Goal: Transaction & Acquisition: Download file/media

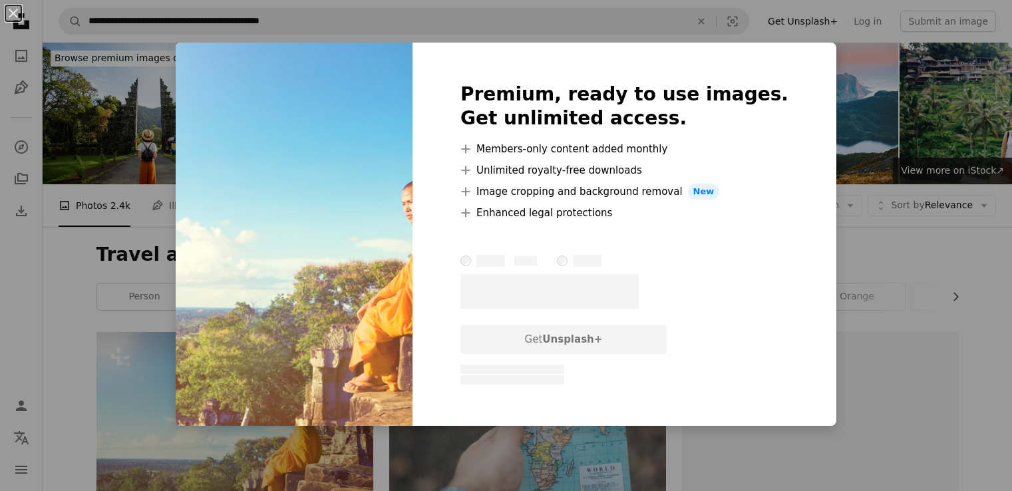
scroll to position [213, 0]
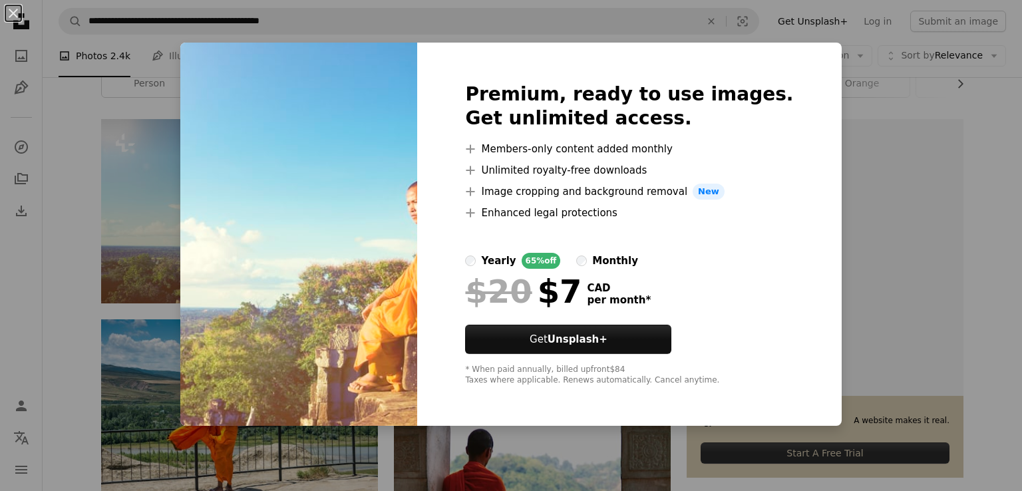
click at [132, 203] on div "An X shape Premium, ready to use images. Get unlimited access. A plus sign Memb…" at bounding box center [511, 245] width 1022 height 491
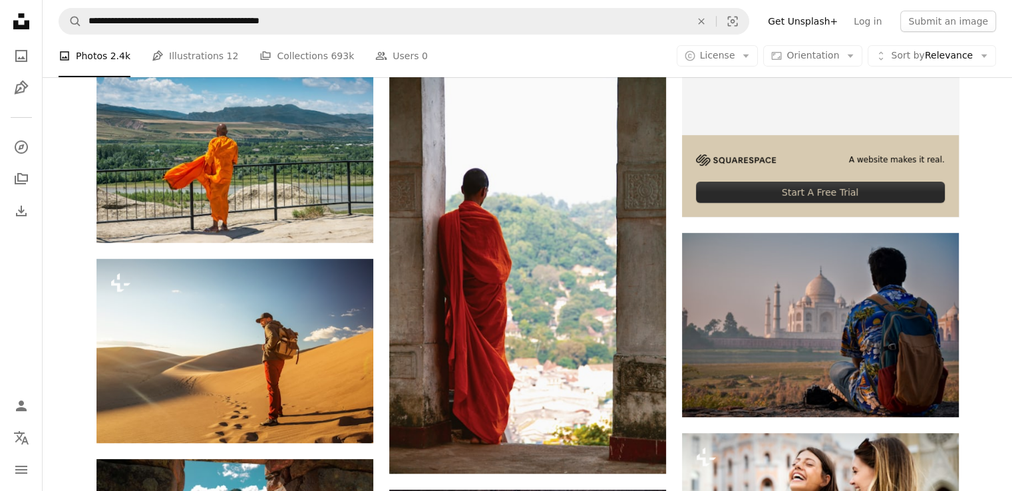
scroll to position [506, 0]
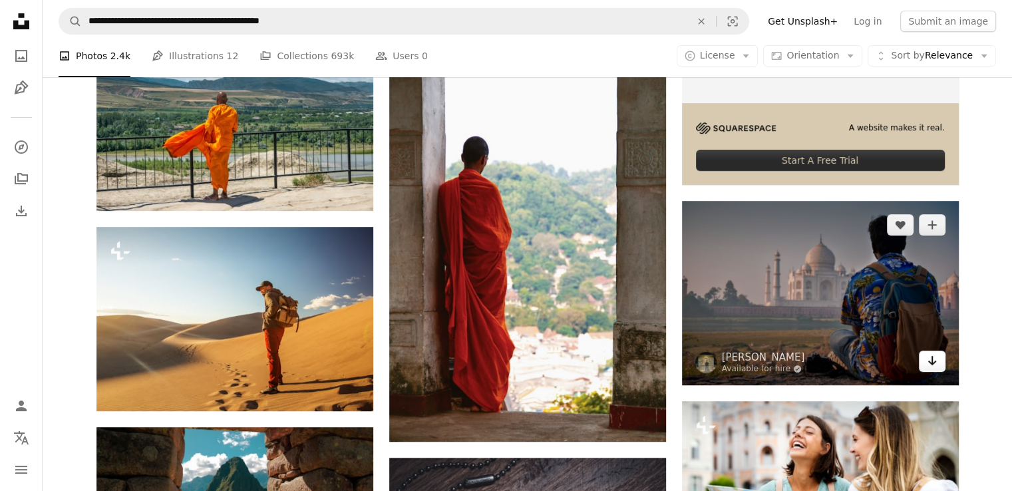
click at [932, 363] on icon "Download" at bounding box center [932, 360] width 9 height 9
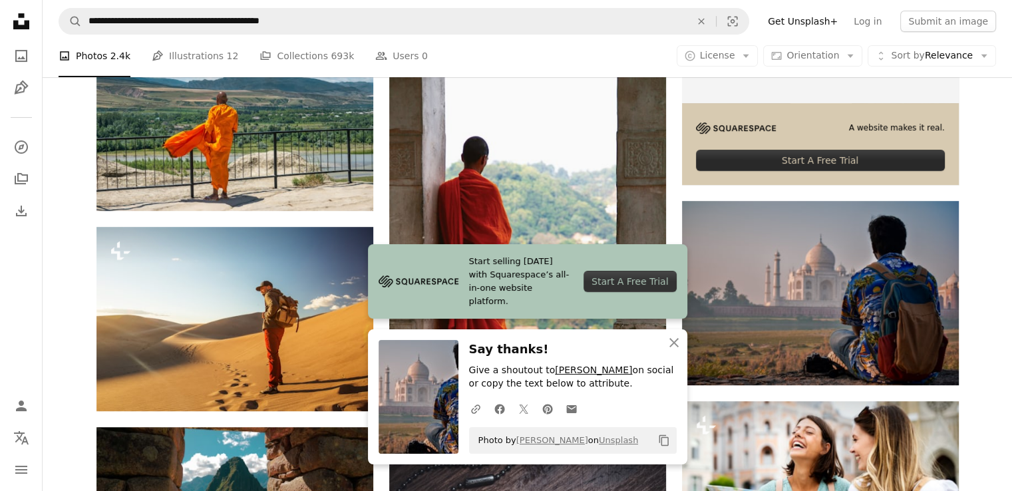
click at [588, 374] on link "[PERSON_NAME]" at bounding box center [593, 370] width 77 height 11
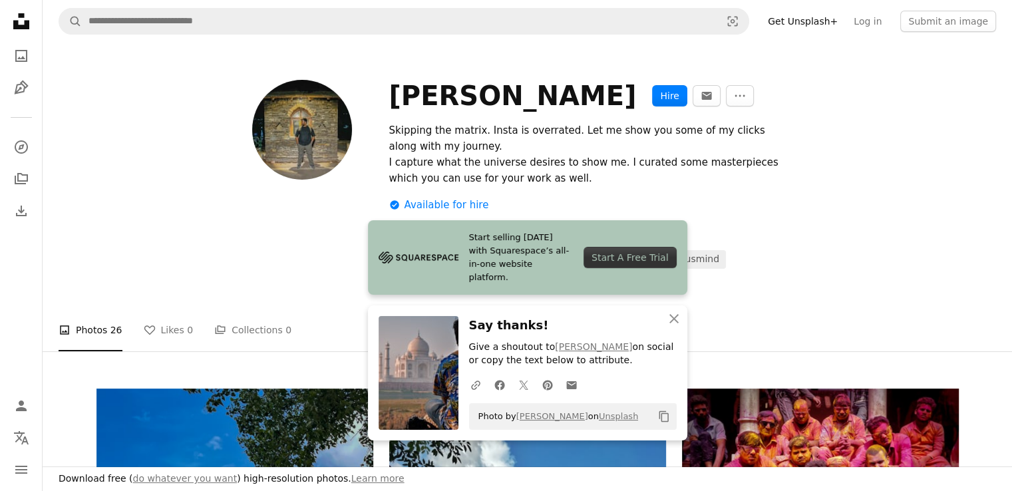
click at [806, 362] on div at bounding box center [527, 369] width 969 height 37
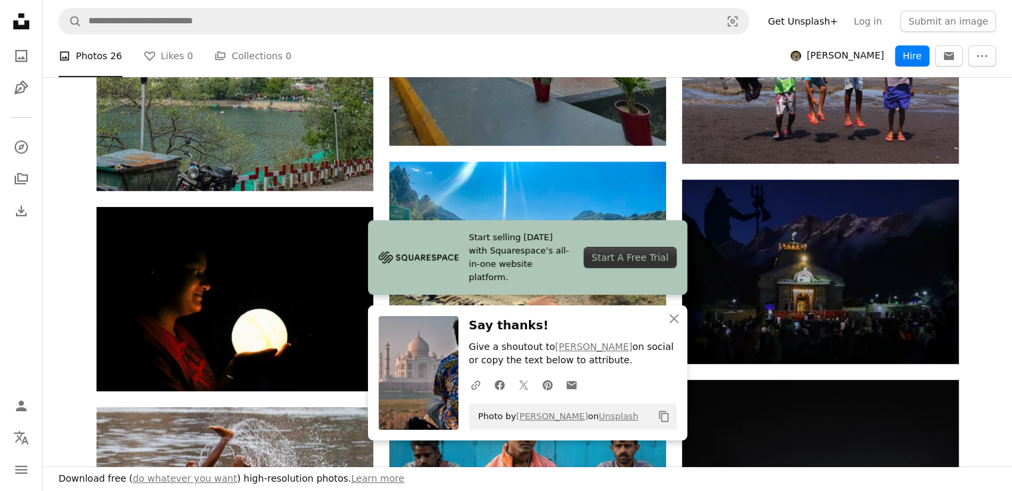
scroll to position [639, 0]
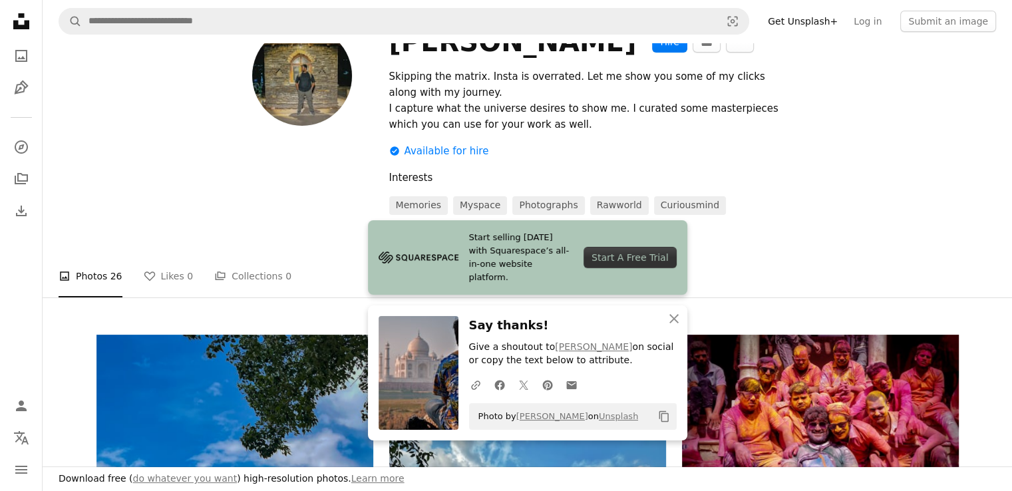
scroll to position [0, 0]
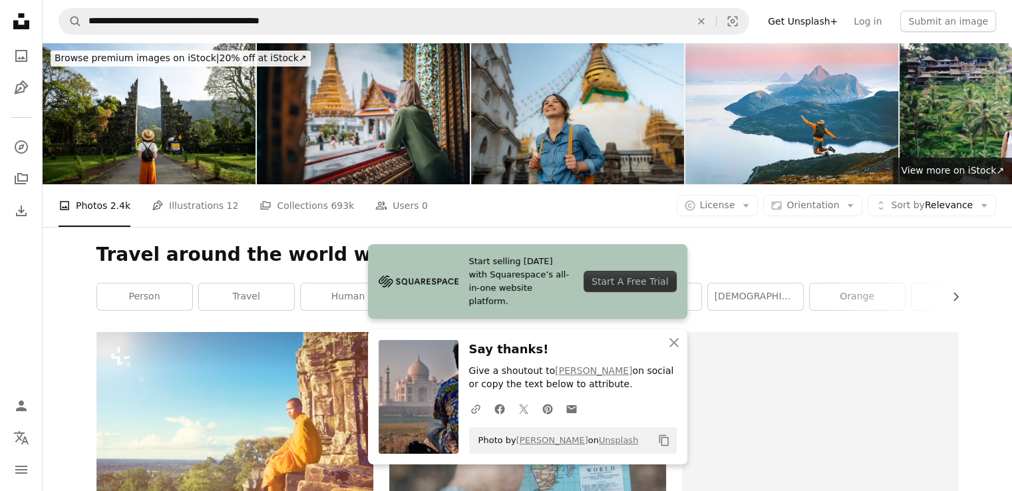
scroll to position [506, 0]
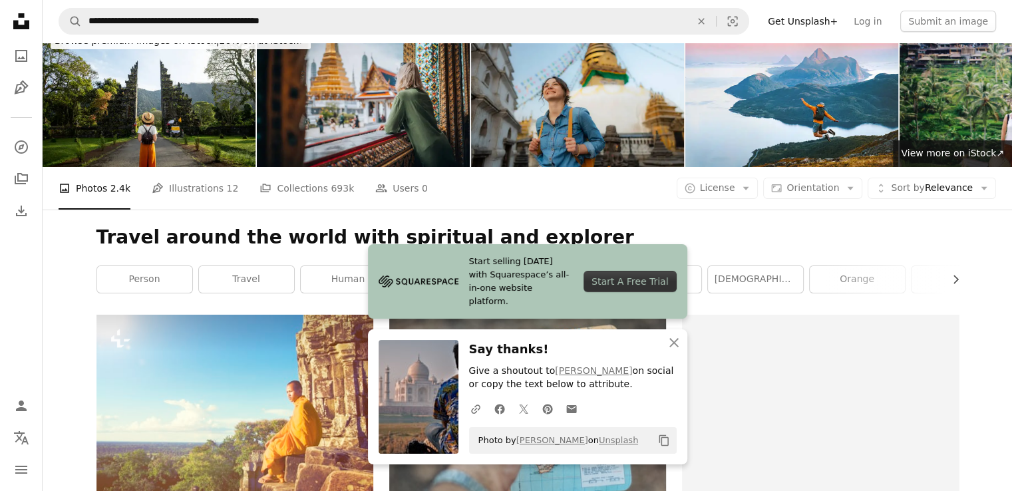
scroll to position [0, 0]
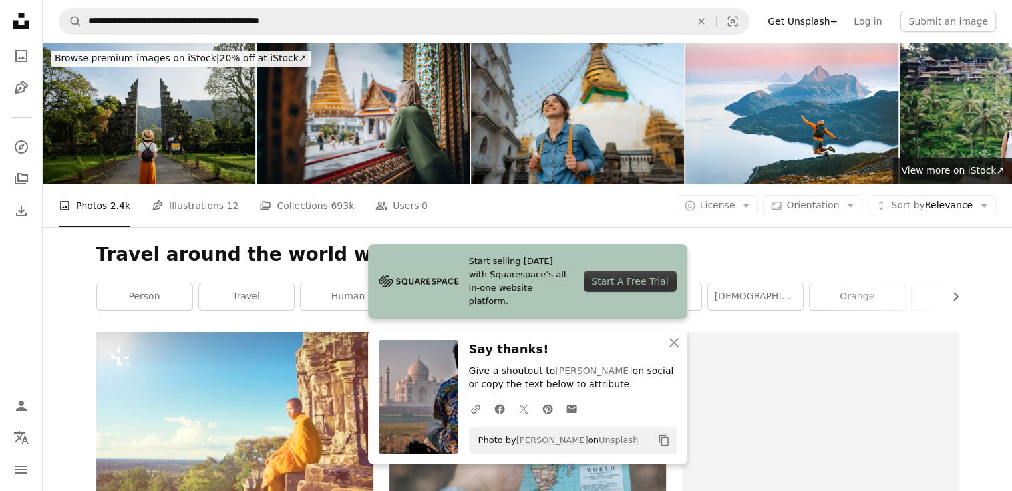
click at [203, 123] on img at bounding box center [149, 114] width 213 height 142
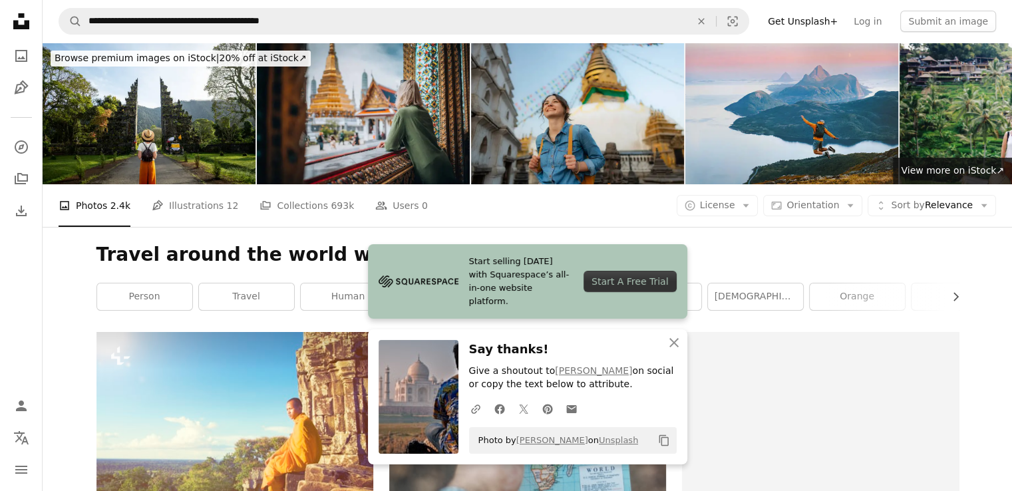
click at [839, 150] on img at bounding box center [791, 114] width 213 height 142
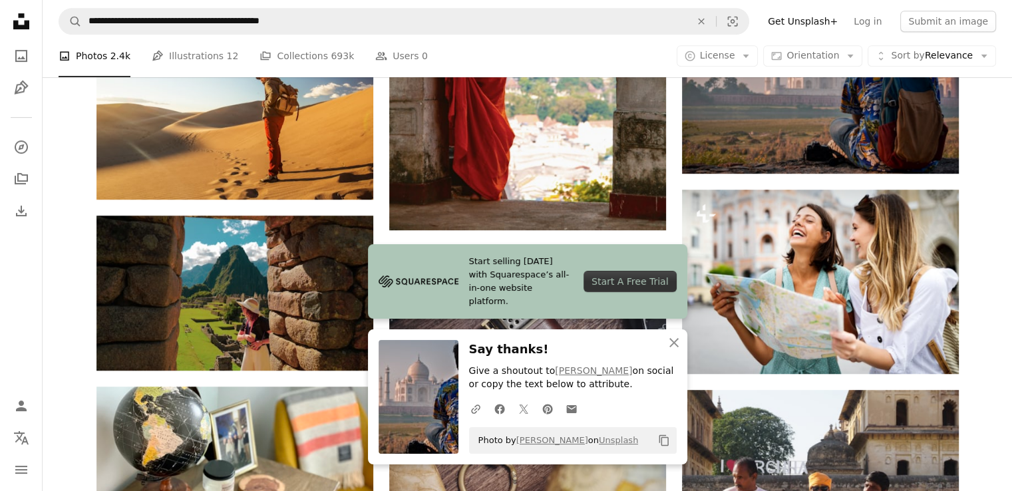
scroll to position [719, 0]
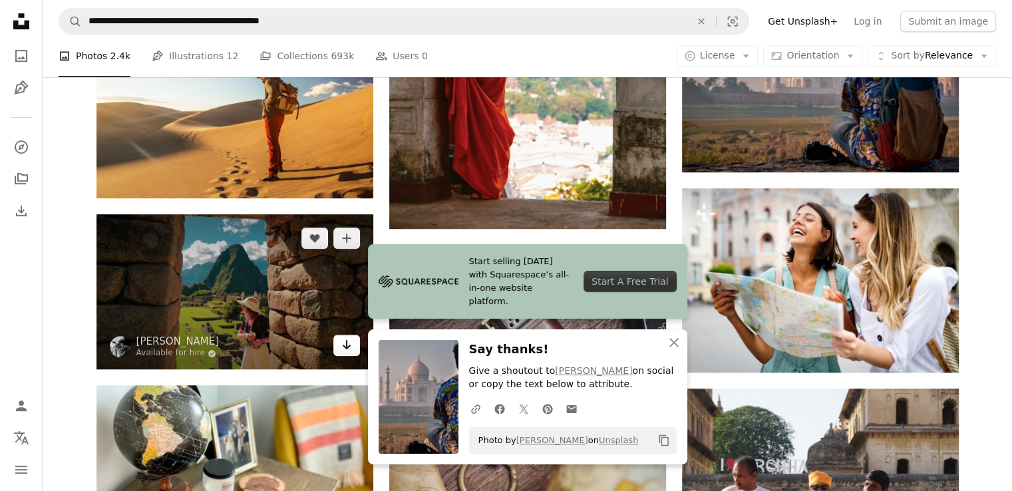
click at [349, 349] on icon "Arrow pointing down" at bounding box center [346, 345] width 11 height 16
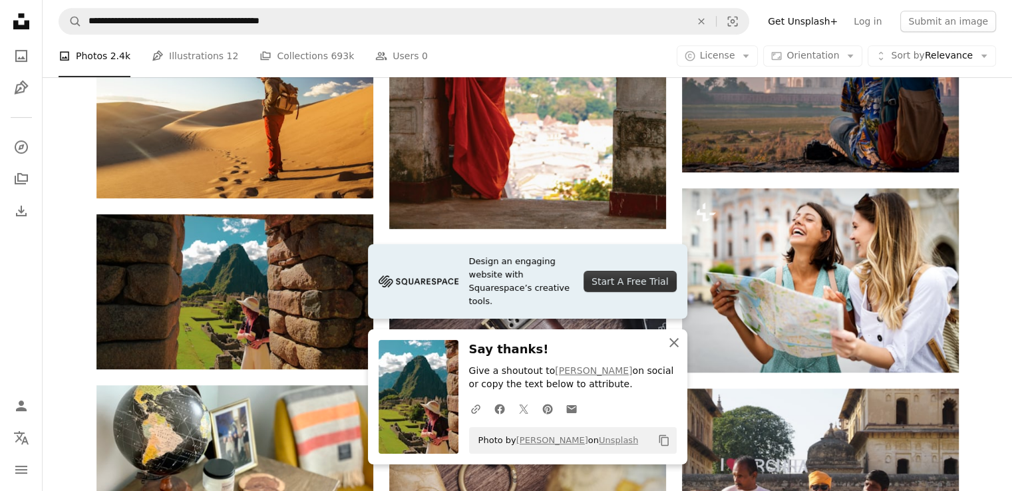
click at [672, 347] on icon "An X shape" at bounding box center [674, 343] width 16 height 16
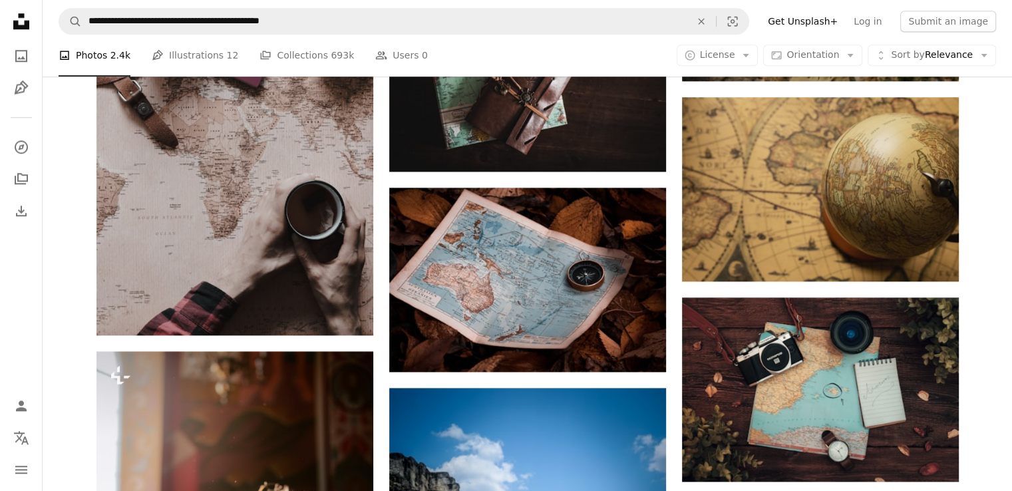
scroll to position [1517, 0]
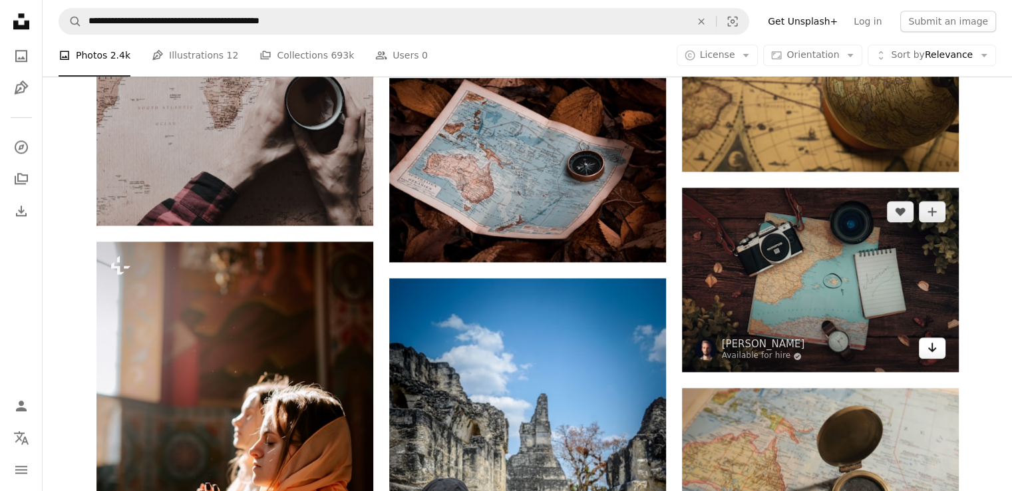
click at [930, 351] on icon "Arrow pointing down" at bounding box center [932, 347] width 11 height 16
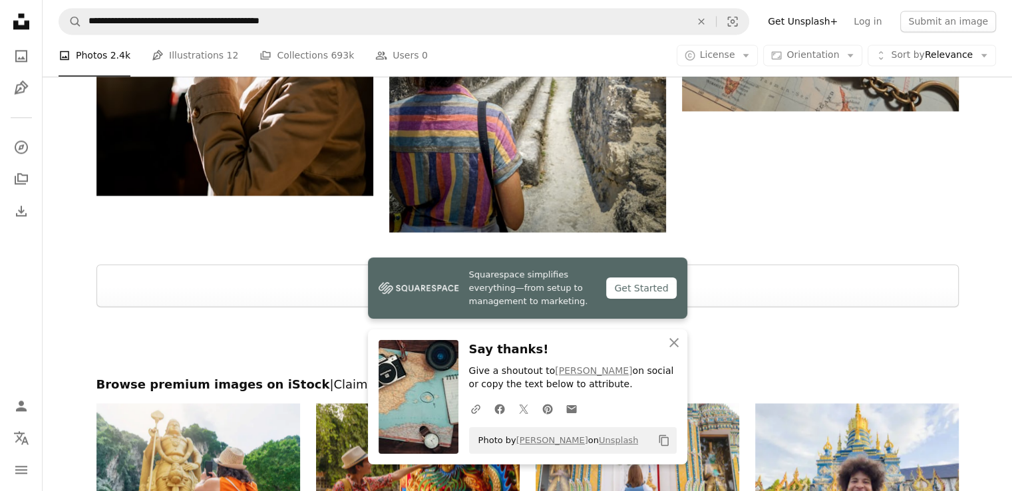
scroll to position [2023, 0]
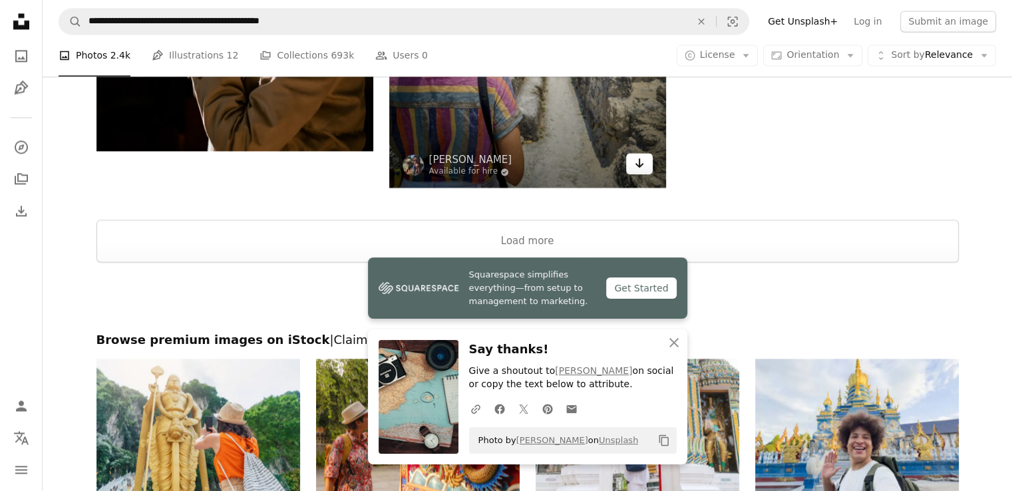
click at [645, 168] on link "Arrow pointing down" at bounding box center [639, 163] width 27 height 21
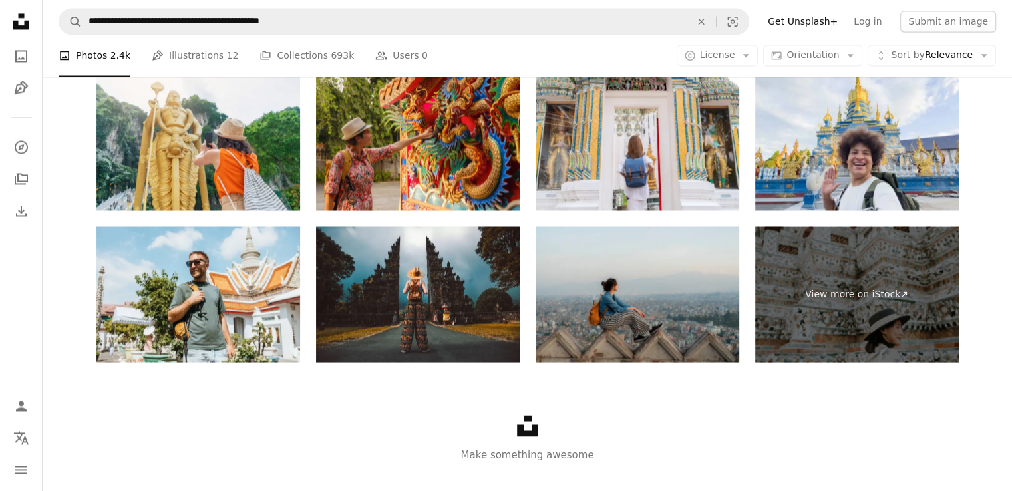
scroll to position [2305, 0]
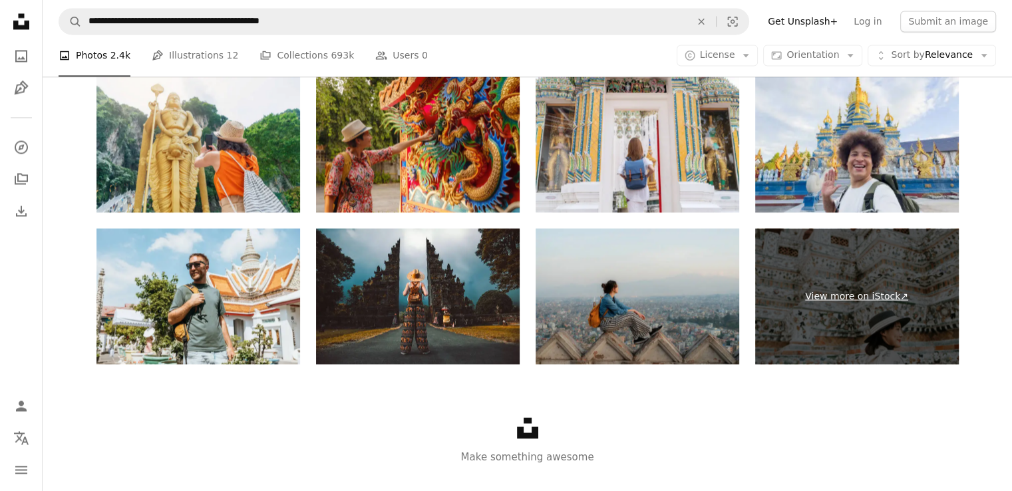
click at [883, 335] on link "View more on iStock ↗" at bounding box center [857, 296] width 204 height 136
